Goal: Information Seeking & Learning: Learn about a topic

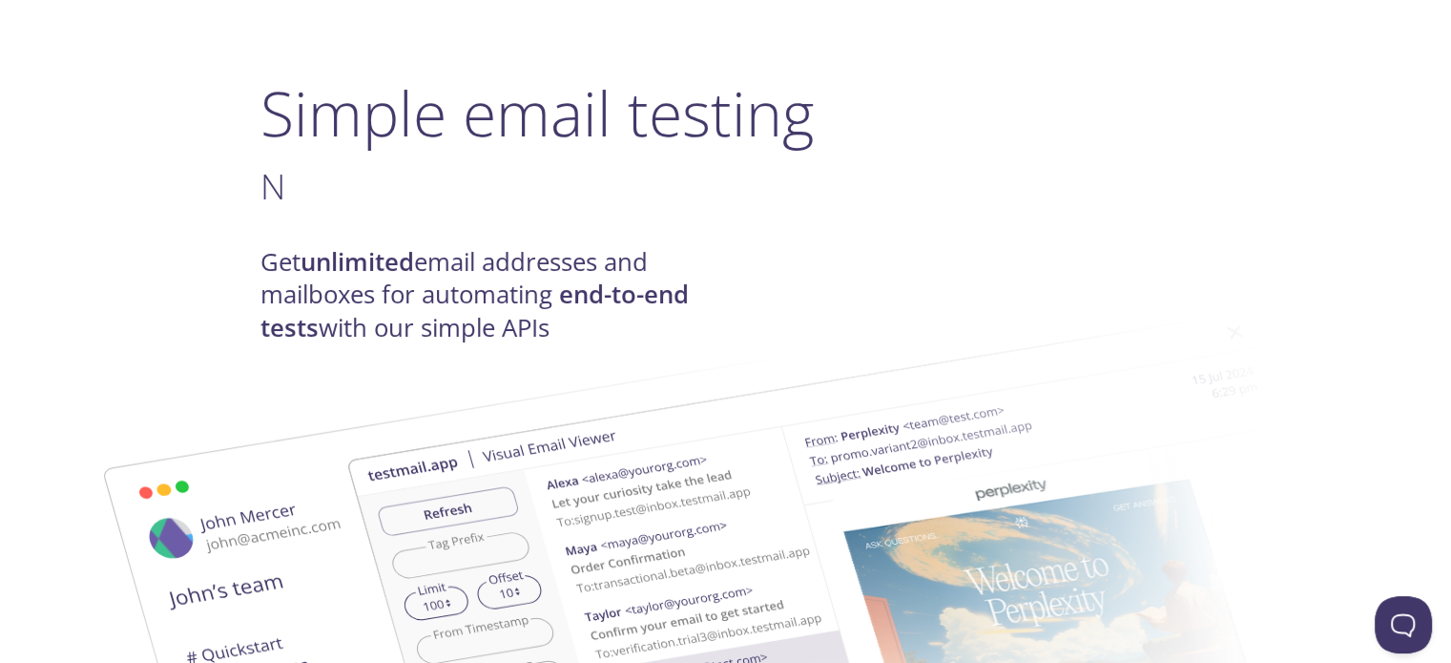
click at [634, 287] on img at bounding box center [860, 607] width 1030 height 646
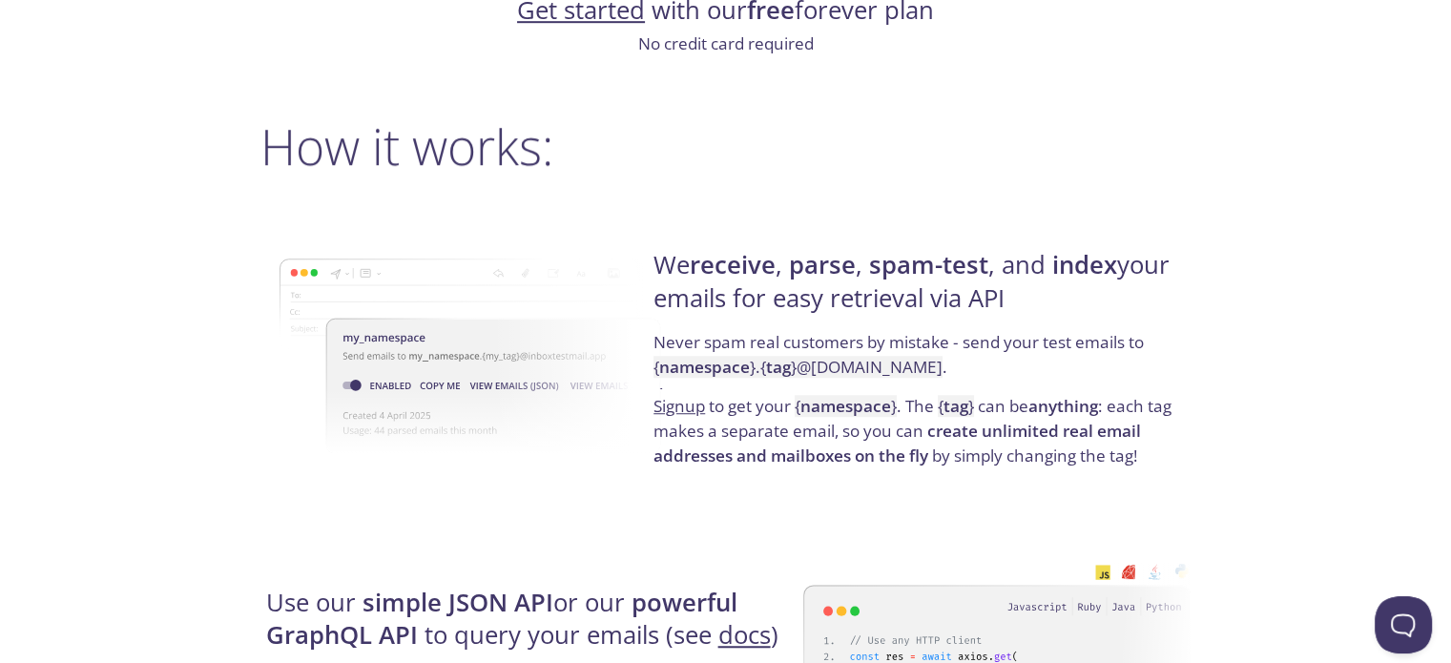
scroll to position [1431, 0]
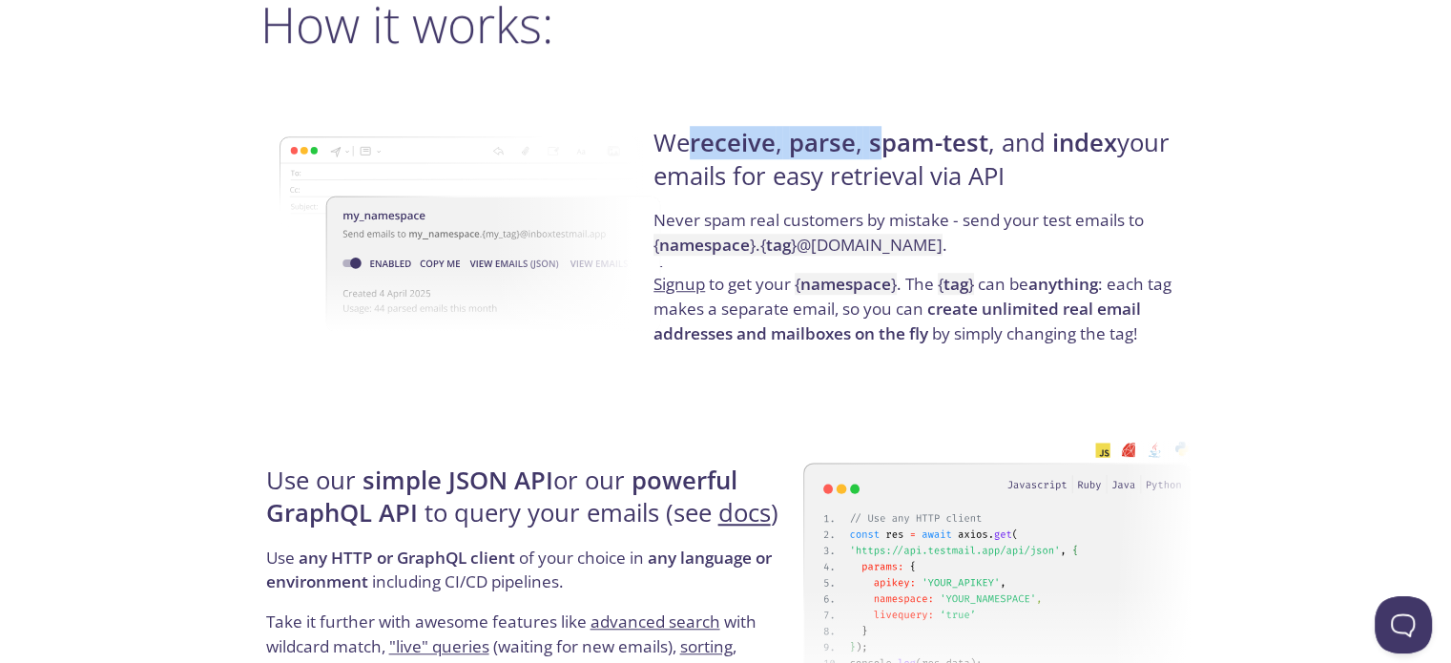
drag, startPoint x: 693, startPoint y: 155, endPoint x: 886, endPoint y: 136, distance: 193.5
click at [886, 136] on h4 "We receive , parse , spam-test , and index your emails for easy retrieval via A…" at bounding box center [918, 167] width 531 height 81
click at [886, 136] on strong "spam-test" at bounding box center [928, 142] width 119 height 33
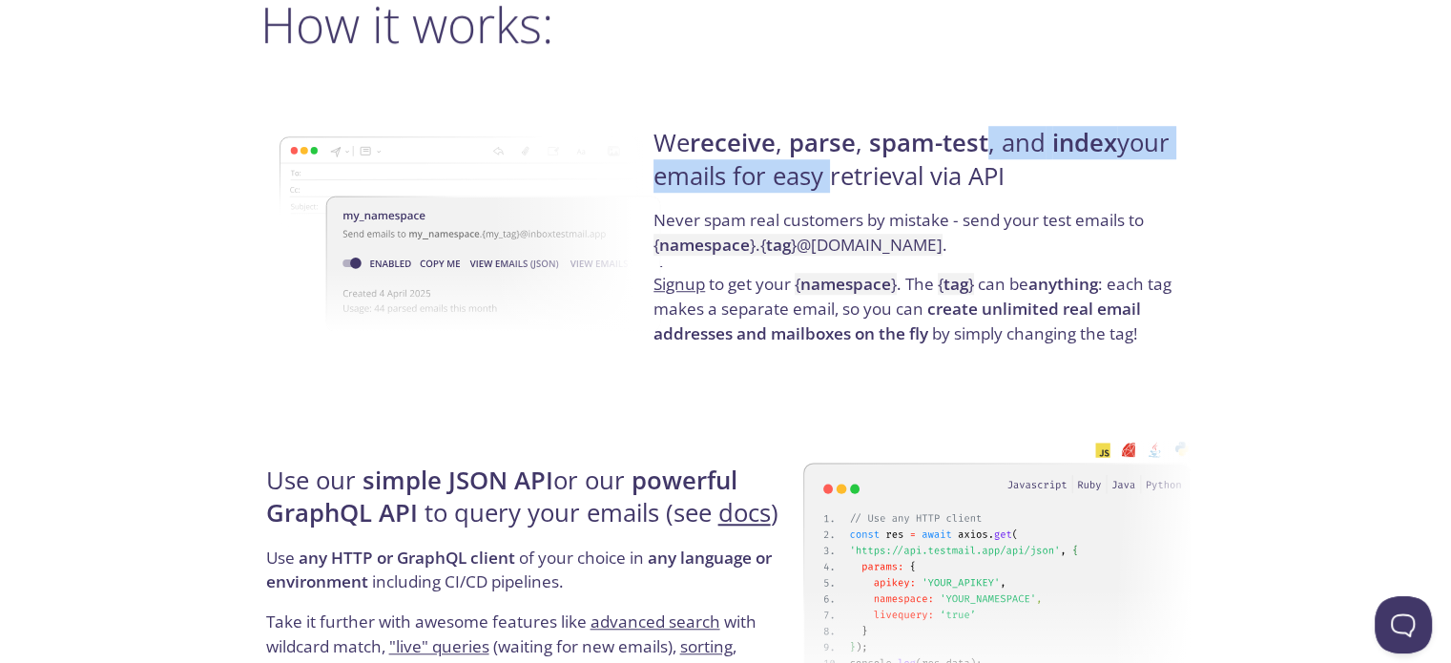
drag, startPoint x: 992, startPoint y: 153, endPoint x: 820, endPoint y: 194, distance: 176.5
click at [820, 194] on h4 "We receive , parse , spam-test , and index your emails for easy retrieval via A…" at bounding box center [918, 167] width 531 height 81
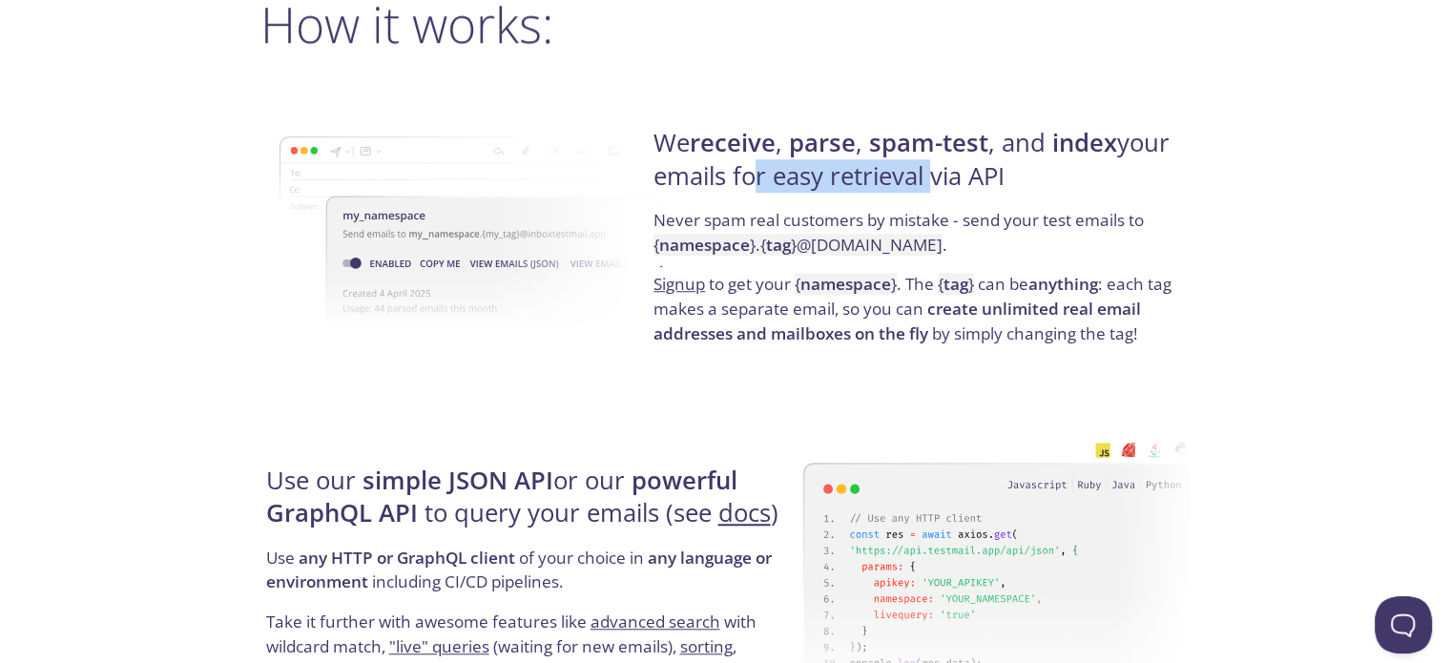
drag, startPoint x: 739, startPoint y: 183, endPoint x: 951, endPoint y: 182, distance: 211.7
click at [951, 182] on h4 "We receive , parse , spam-test , and index your emails for easy retrieval via A…" at bounding box center [918, 167] width 531 height 81
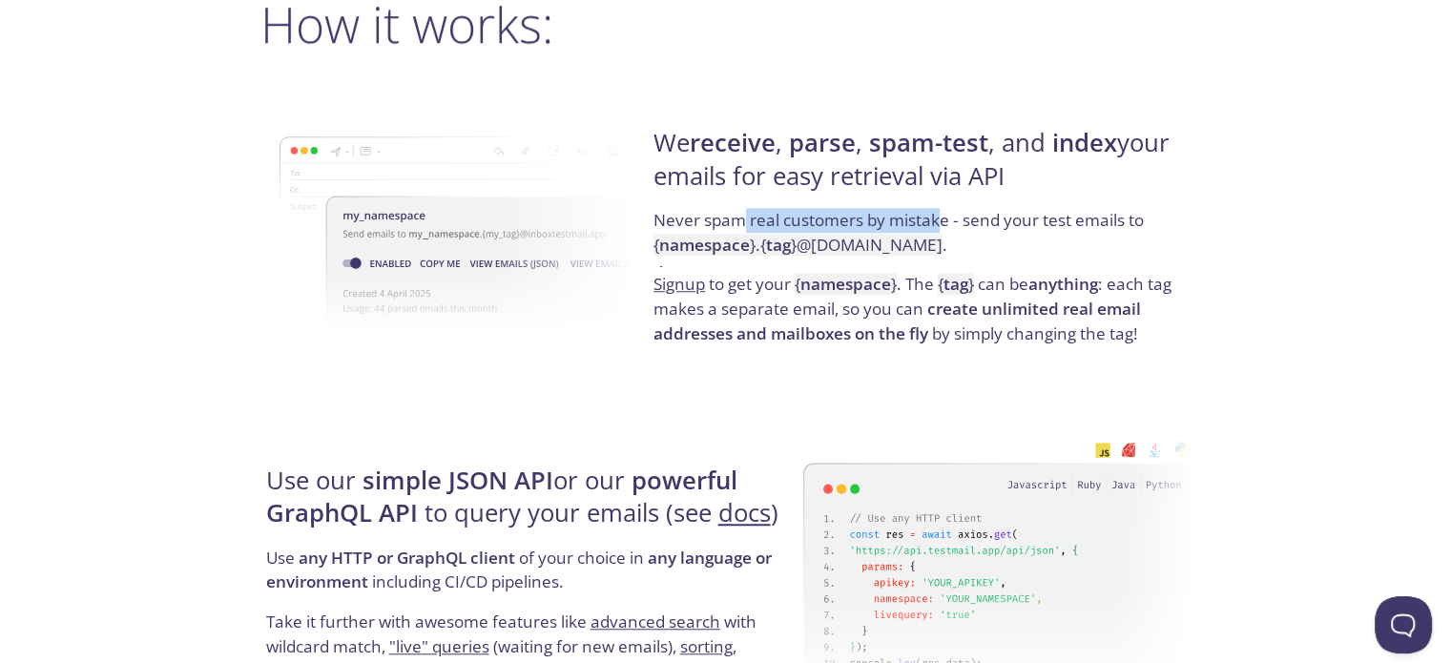
drag, startPoint x: 748, startPoint y: 216, endPoint x: 940, endPoint y: 228, distance: 193.1
click at [940, 228] on p "Never spam real customers by mistake - send your test emails to { namespace } .…" at bounding box center [918, 240] width 531 height 64
click at [875, 228] on p "Never spam real customers by mistake - send your test emails to { namespace } .…" at bounding box center [918, 240] width 531 height 64
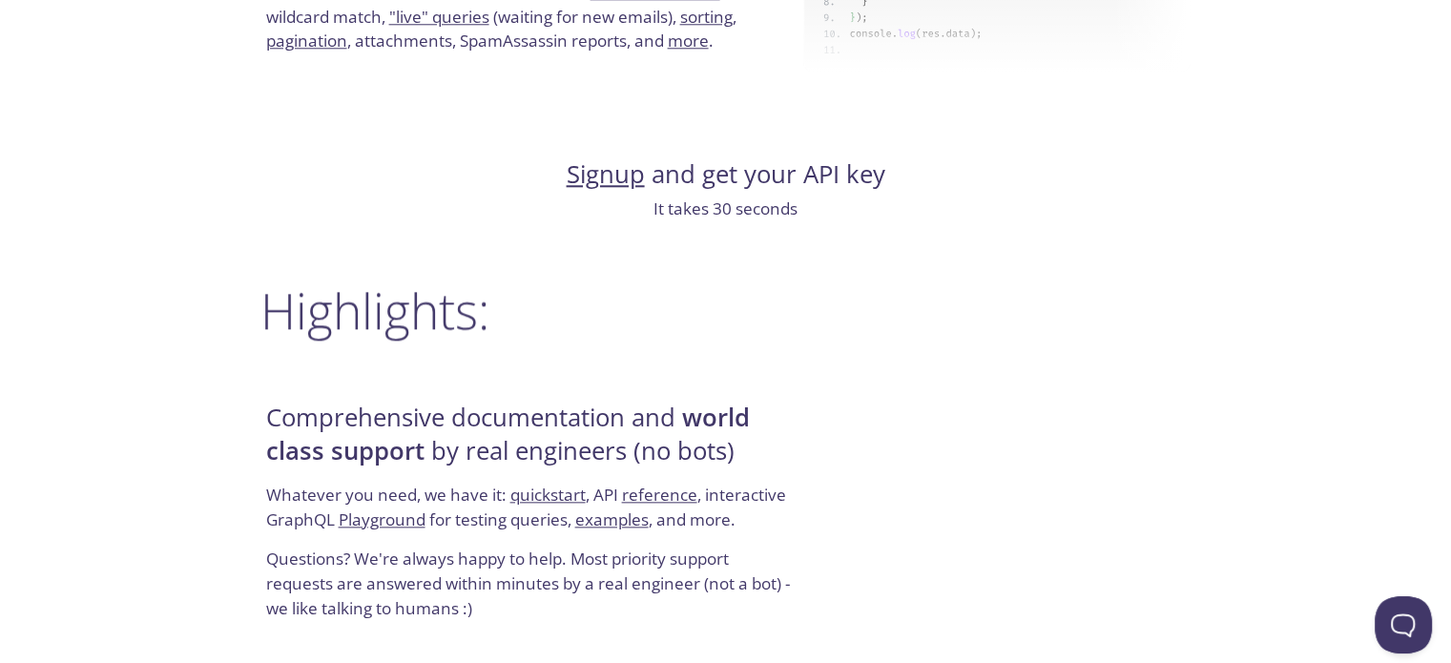
scroll to position [2098, 0]
